Goal: Use online tool/utility: Utilize a website feature to perform a specific function

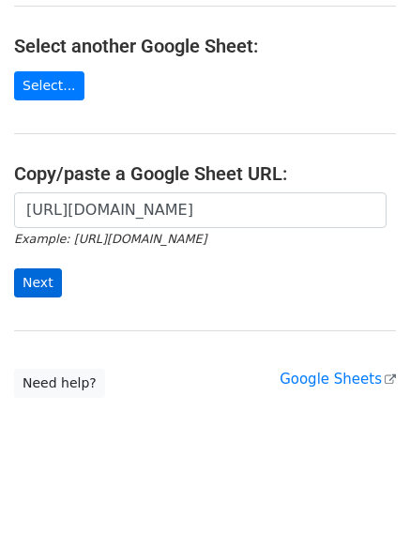
scroll to position [0, 418]
type input "[URL][DOMAIN_NAME]"
click at [48, 275] on input "Next" at bounding box center [38, 283] width 48 height 29
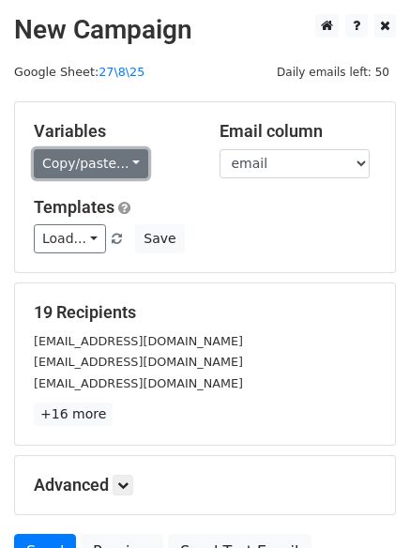
click at [90, 165] on link "Copy/paste..." at bounding box center [91, 163] width 115 height 29
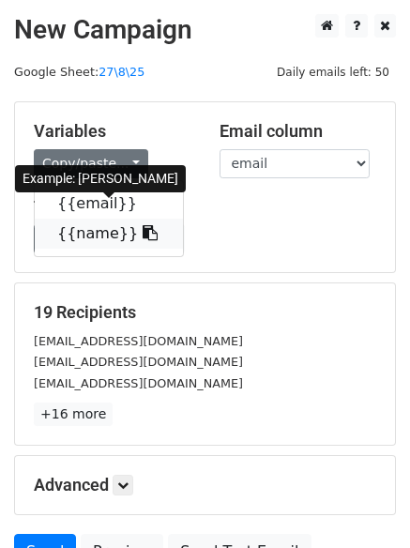
click at [83, 232] on link "{{name}}" at bounding box center [109, 234] width 148 height 30
